Goal: Task Accomplishment & Management: Manage account settings

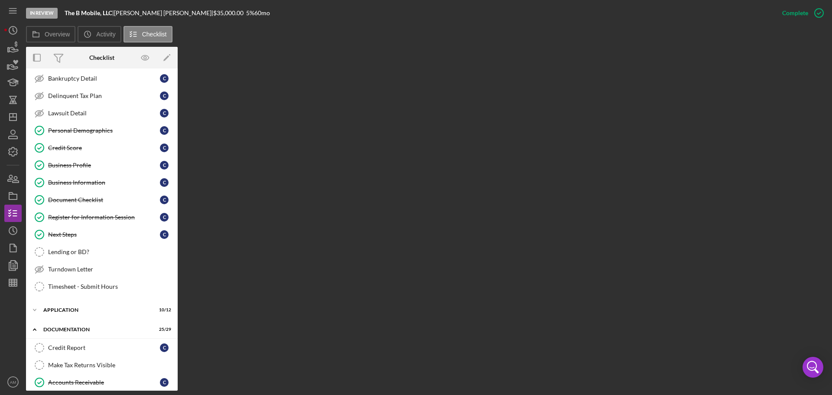
scroll to position [130, 0]
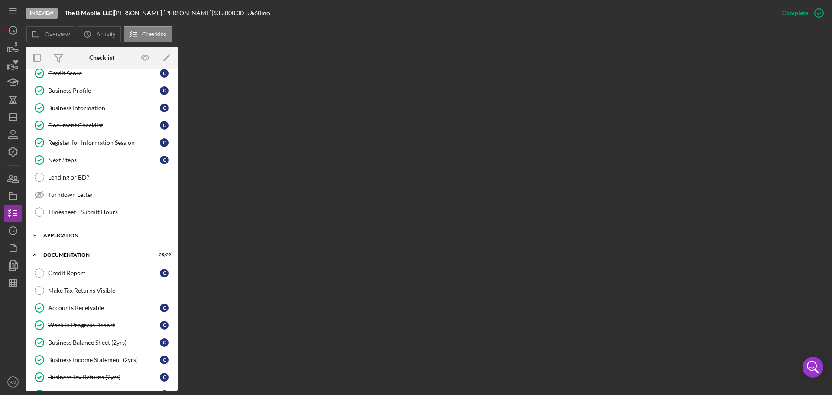
click at [62, 233] on div "Application" at bounding box center [104, 235] width 123 height 5
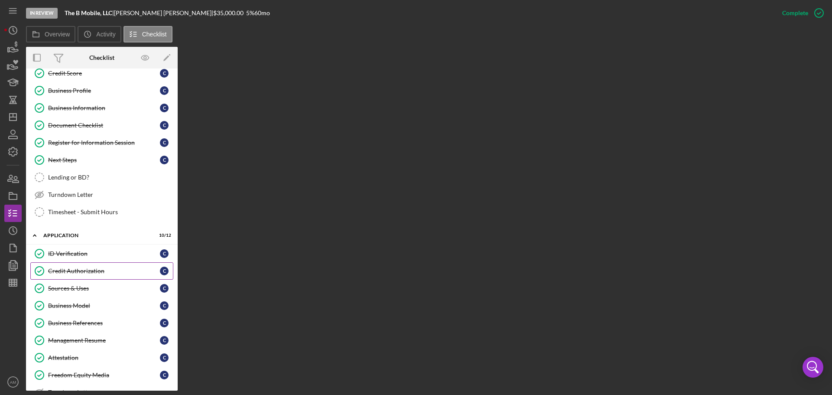
click at [68, 270] on div "Credit Authorization" at bounding box center [104, 270] width 112 height 7
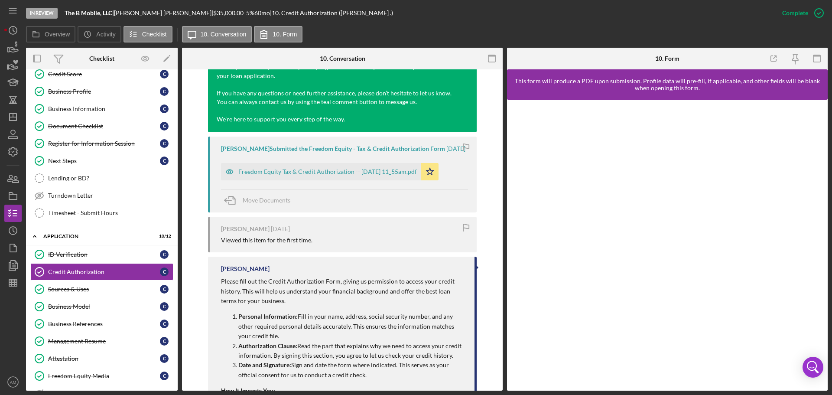
scroll to position [477, 0]
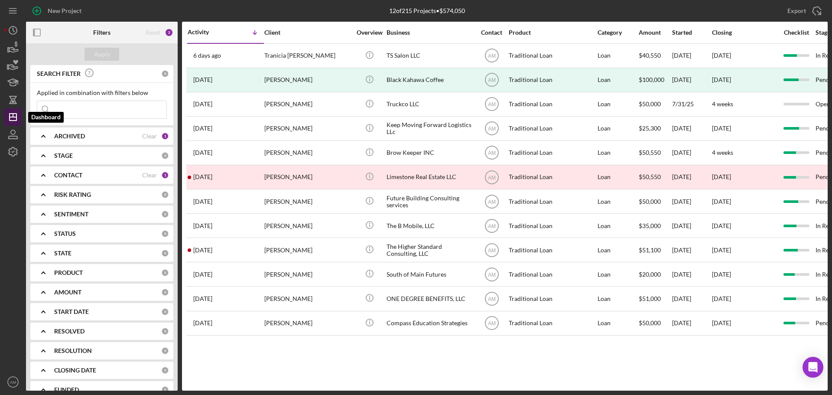
click at [12, 119] on icon "Icon/Dashboard" at bounding box center [13, 117] width 22 height 22
click at [13, 9] on line "button" at bounding box center [12, 9] width 7 height 0
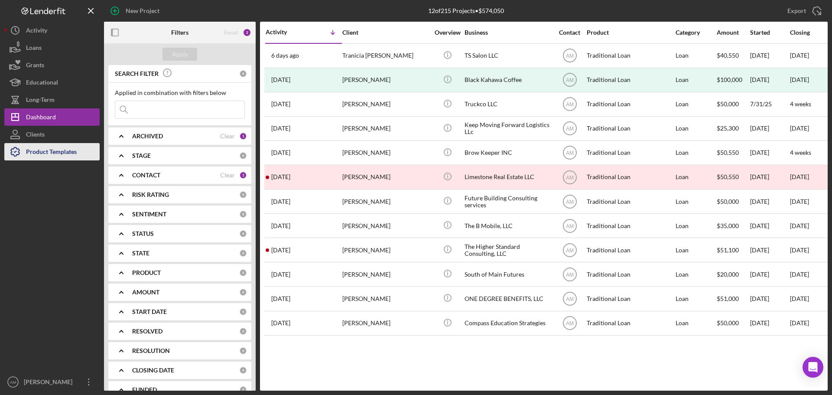
click at [49, 149] on div "Product Templates" at bounding box center [51, 152] width 51 height 19
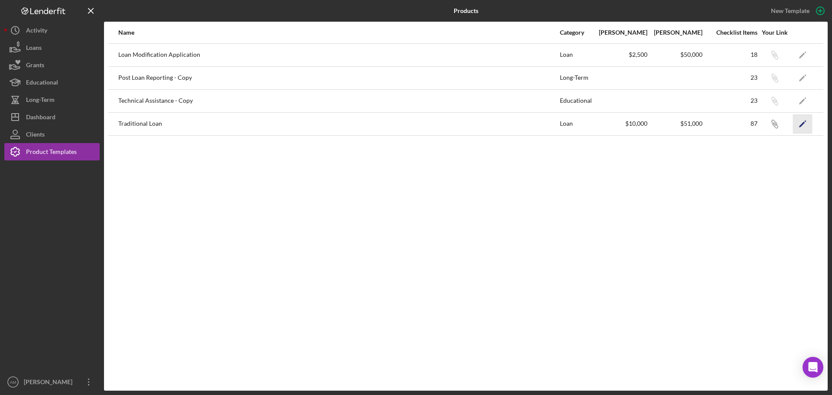
click at [801, 120] on icon "Icon/Edit" at bounding box center [802, 123] width 19 height 19
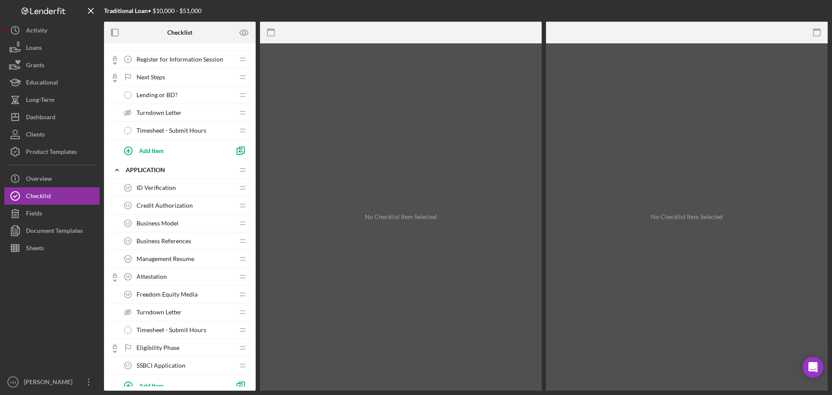
scroll to position [217, 0]
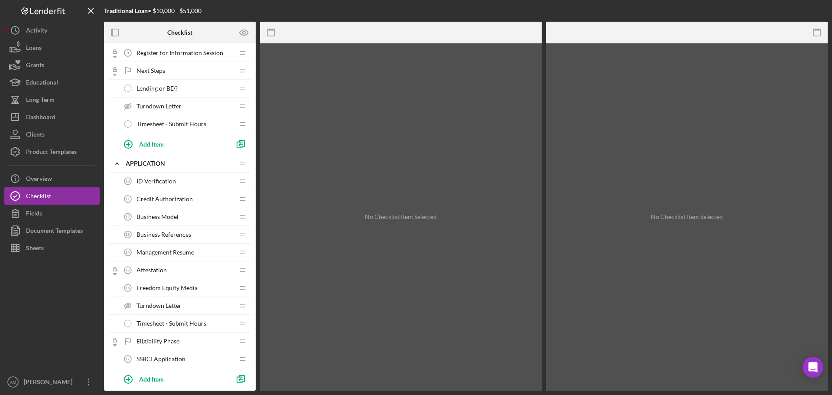
click at [168, 196] on span "Credit Authorization" at bounding box center [164, 198] width 56 height 7
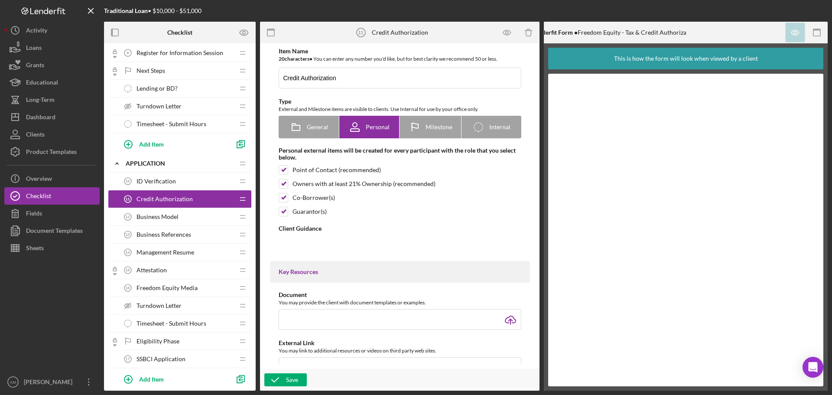
type textarea "<div> <p>Please fill out the Credit Authorization Form, giving us permission to…"
type textarea "<div> <div>Thank you for completing the Credit Authorization Form as part of yo…"
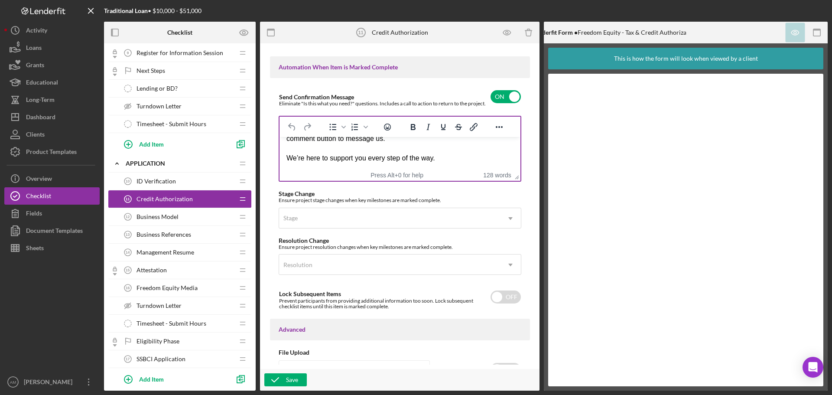
scroll to position [606, 0]
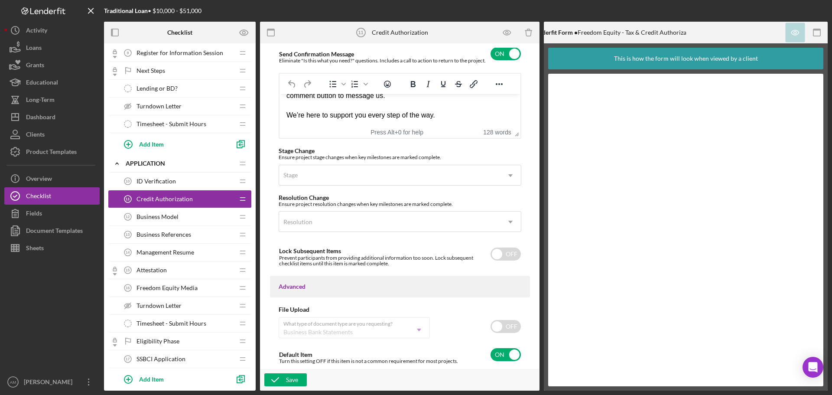
click at [530, 195] on div "Item Name 20 character s • You can enter any number you'd like, but for best cl…" at bounding box center [399, 206] width 271 height 317
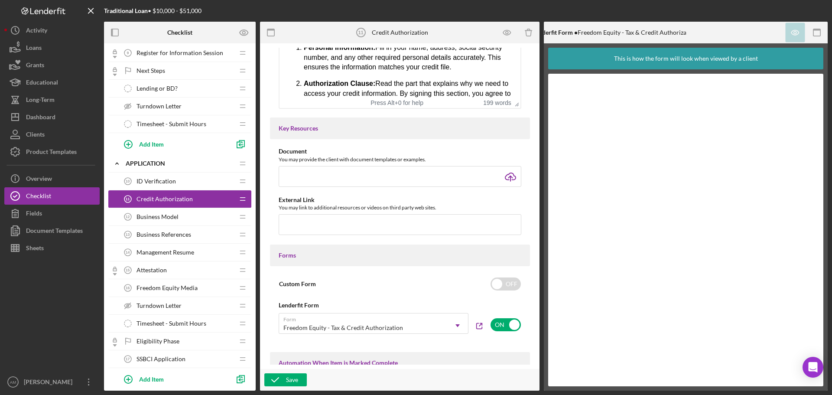
scroll to position [260, 0]
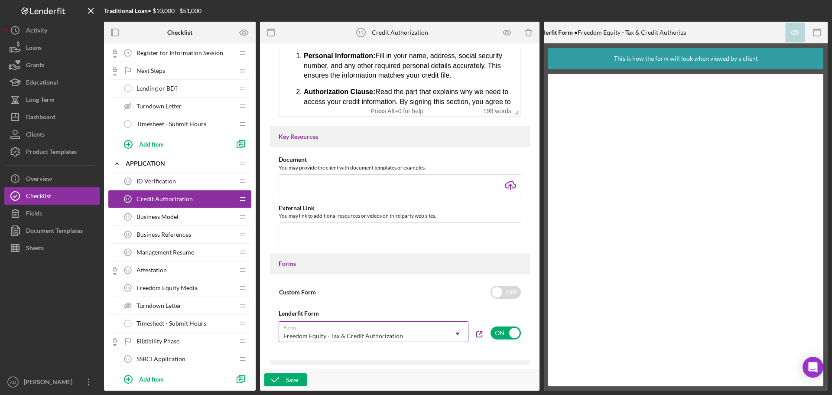
click at [344, 333] on div "Freedom Equity - Tax & Credit Authorization" at bounding box center [343, 335] width 120 height 7
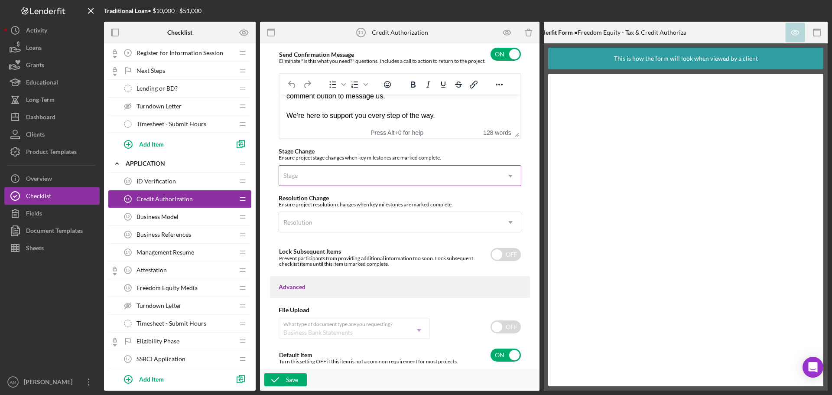
scroll to position [606, 0]
click at [418, 328] on div "What type of document type are you requesting? Business Bank Statements Icon/Dr…" at bounding box center [354, 328] width 151 height 22
click at [500, 327] on input "checkbox" at bounding box center [505, 326] width 30 height 13
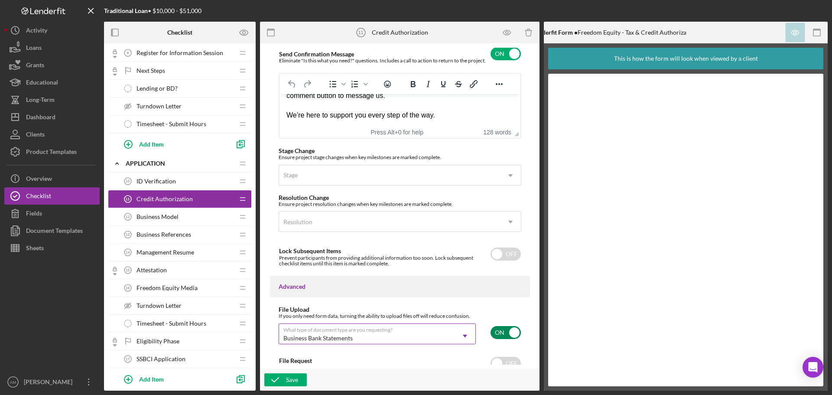
click at [453, 332] on div "Business Bank Statements Icon/Dropdown Arrow" at bounding box center [377, 333] width 197 height 21
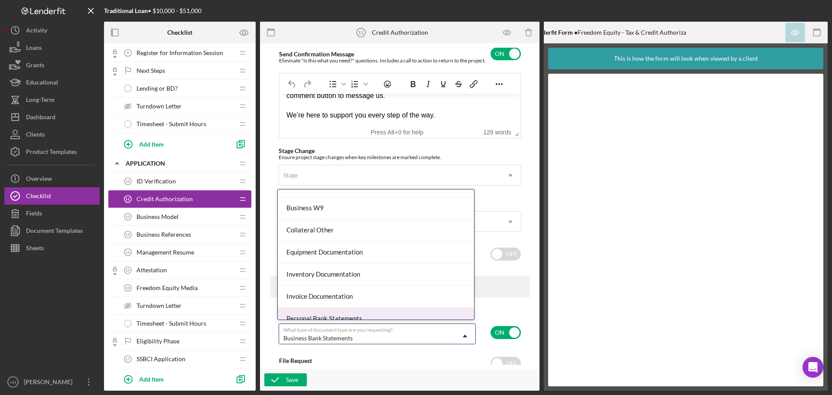
scroll to position [303, 0]
click at [485, 301] on div "Item Name 20 character s • You can enter any number you'd like, but for best cl…" at bounding box center [399, 206] width 271 height 317
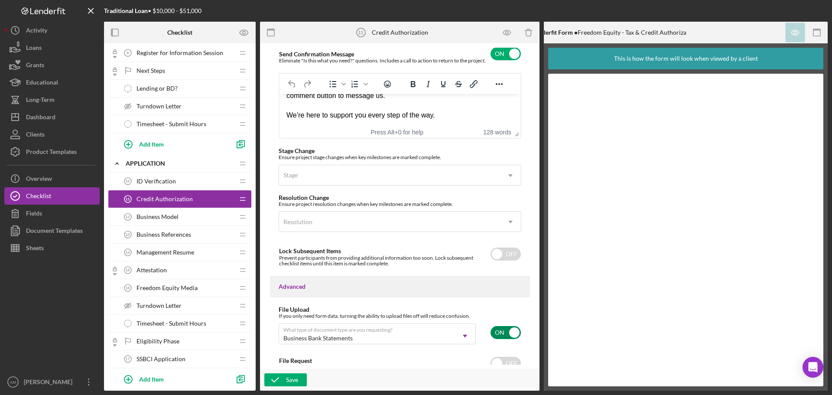
click at [512, 331] on input "checkbox" at bounding box center [505, 332] width 30 height 13
checkbox input "false"
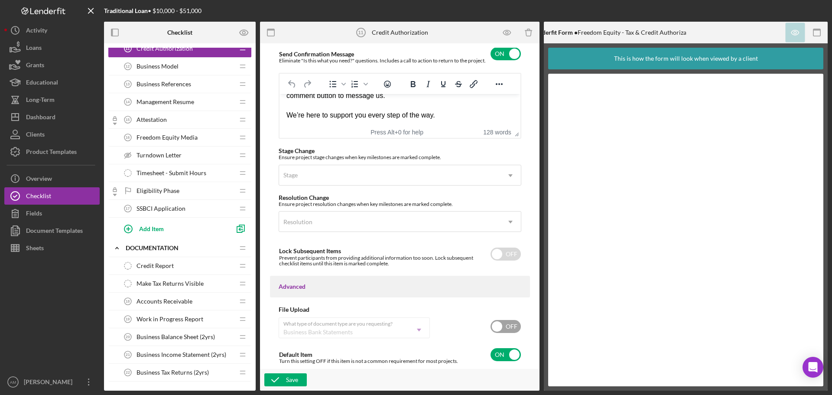
scroll to position [390, 0]
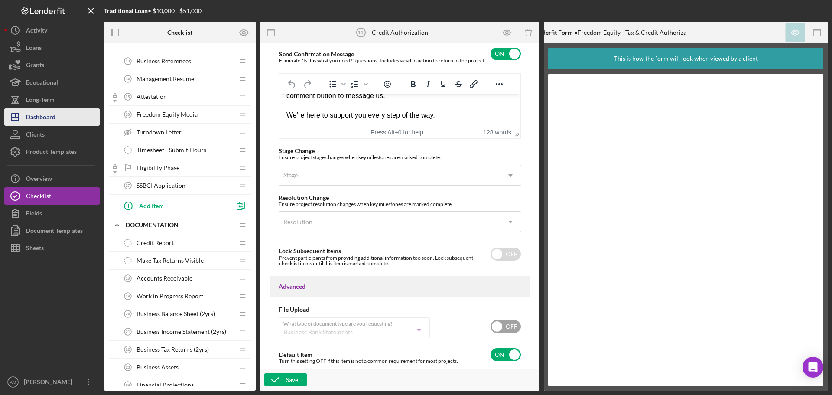
click at [36, 115] on div "Dashboard" at bounding box center [40, 117] width 29 height 19
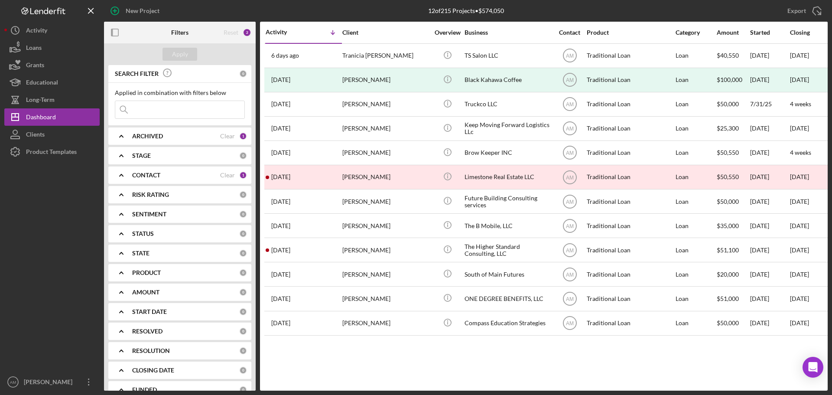
click at [223, 172] on div "Clear" at bounding box center [227, 175] width 15 height 7
click at [174, 52] on div "Apply" at bounding box center [180, 54] width 16 height 13
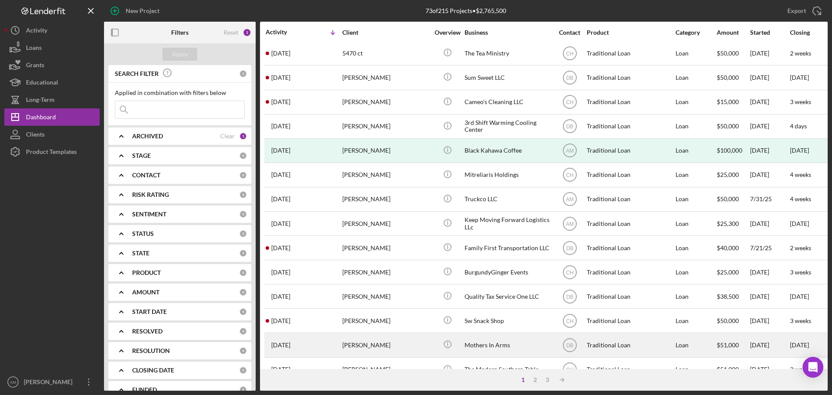
scroll to position [207, 0]
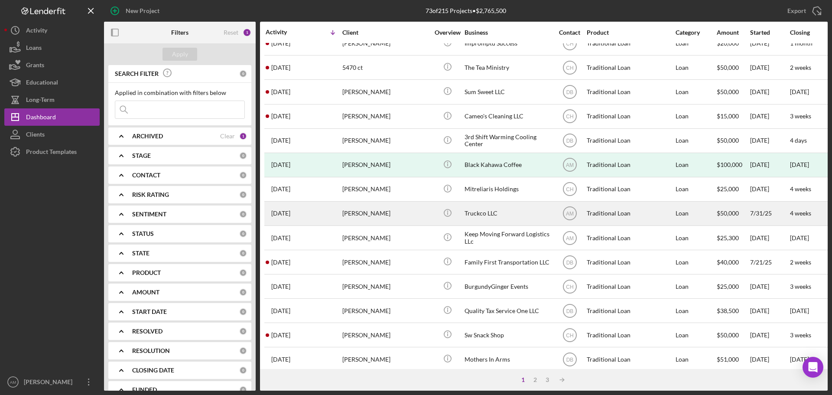
click at [478, 210] on div "Truckco LLC" at bounding box center [507, 213] width 87 height 23
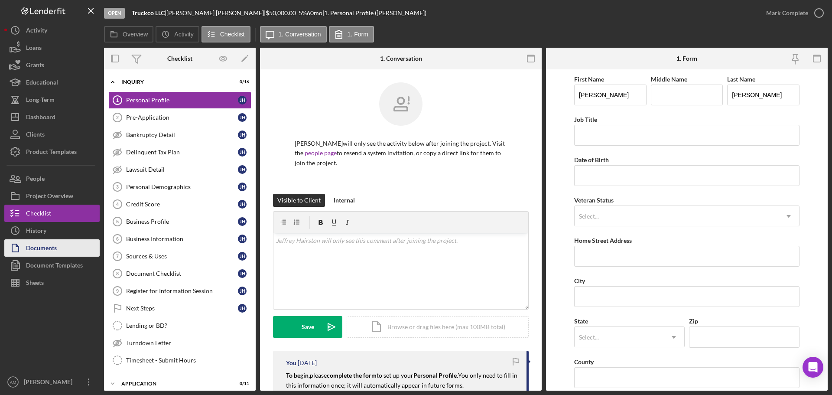
click at [37, 247] on div "Documents" at bounding box center [41, 248] width 31 height 19
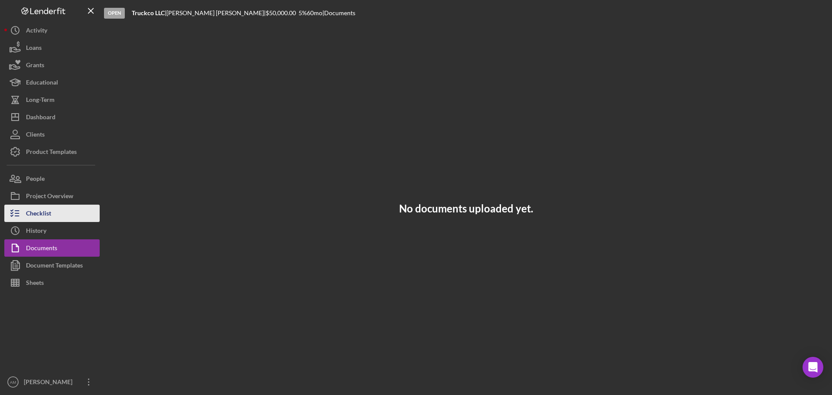
click at [38, 209] on div "Checklist" at bounding box center [38, 213] width 25 height 19
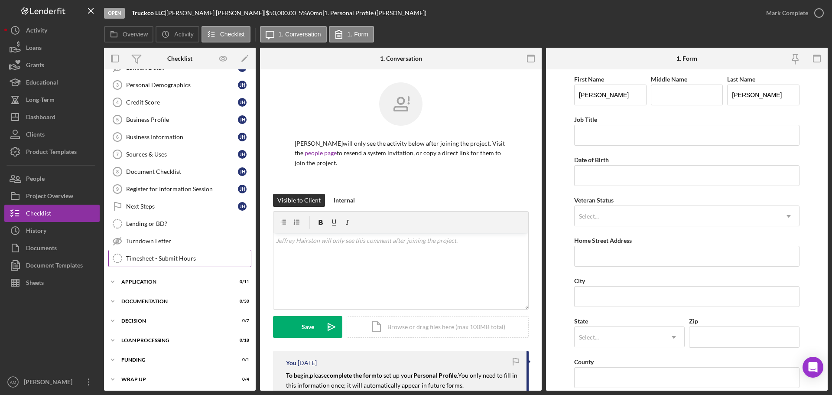
scroll to position [104, 0]
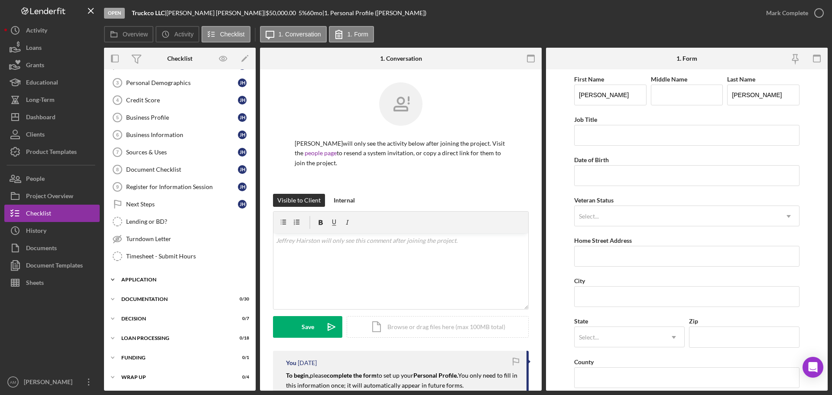
click at [148, 277] on div "Application" at bounding box center [182, 279] width 123 height 5
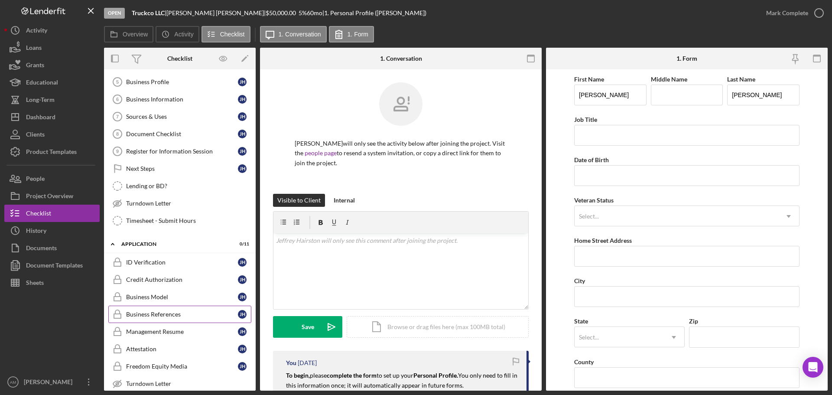
scroll to position [147, 0]
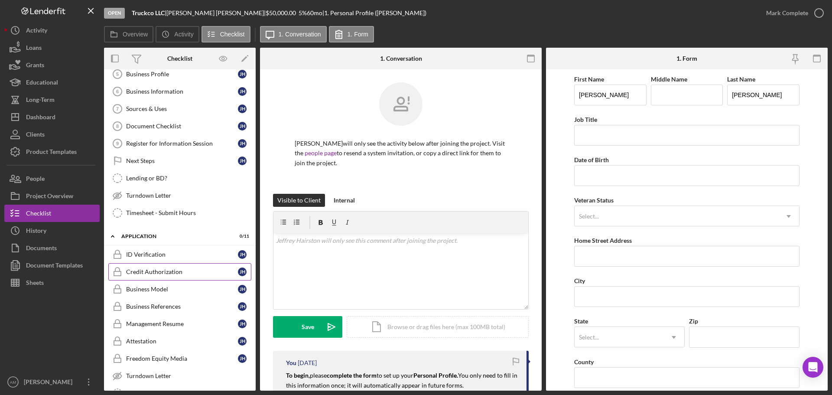
click at [151, 272] on div "Credit Authorization" at bounding box center [182, 271] width 112 height 7
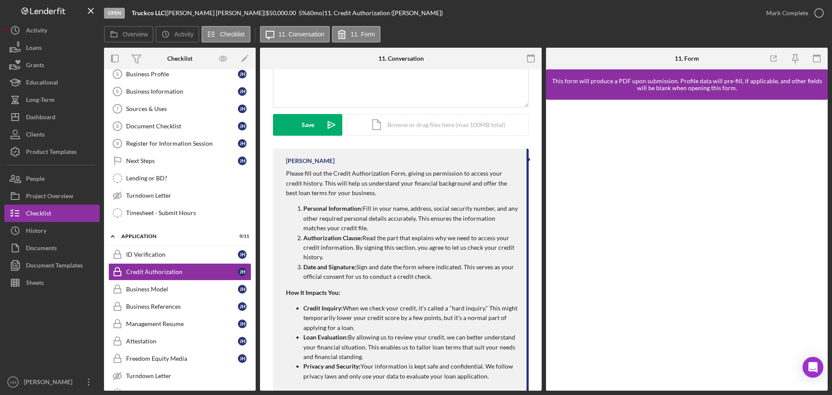
scroll to position [227, 0]
